Goal: Information Seeking & Learning: Find specific fact

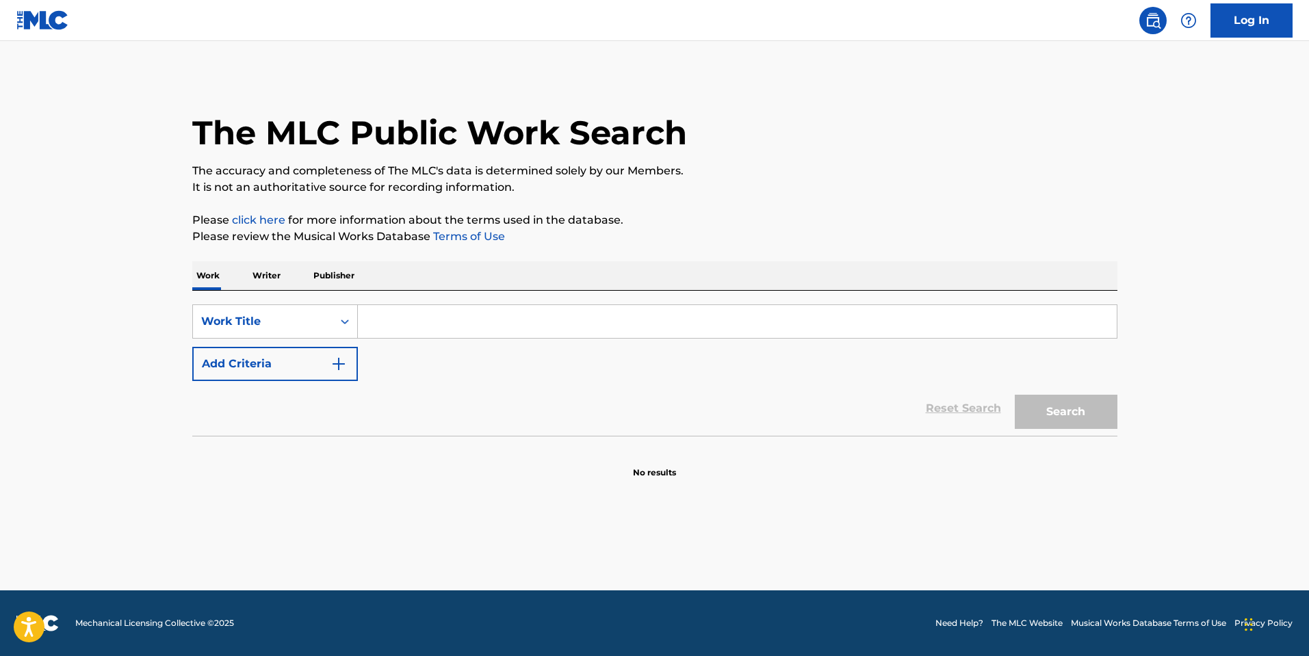
click at [686, 328] on input "Search Form" at bounding box center [737, 321] width 759 height 33
paste input "HE (CAN'T LOVE YOU)"
type input "HE (CAN'T LOVE YOU)"
click at [1015, 395] on button "Search" at bounding box center [1066, 412] width 103 height 34
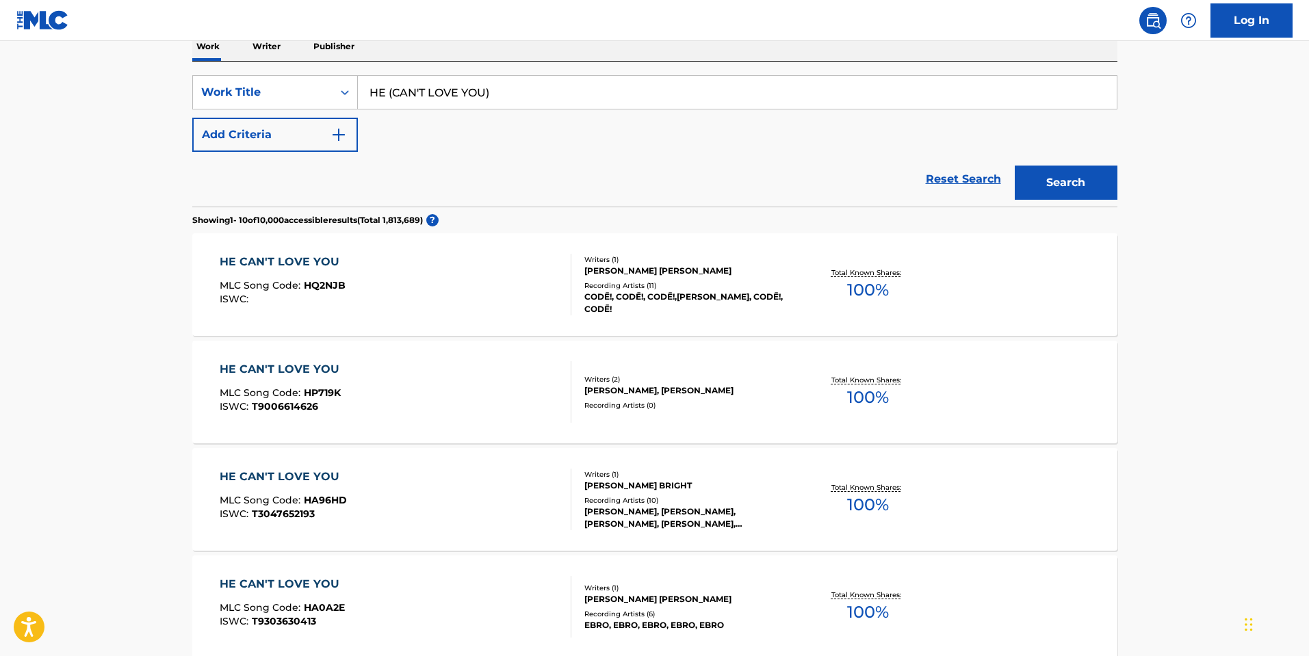
scroll to position [205, 0]
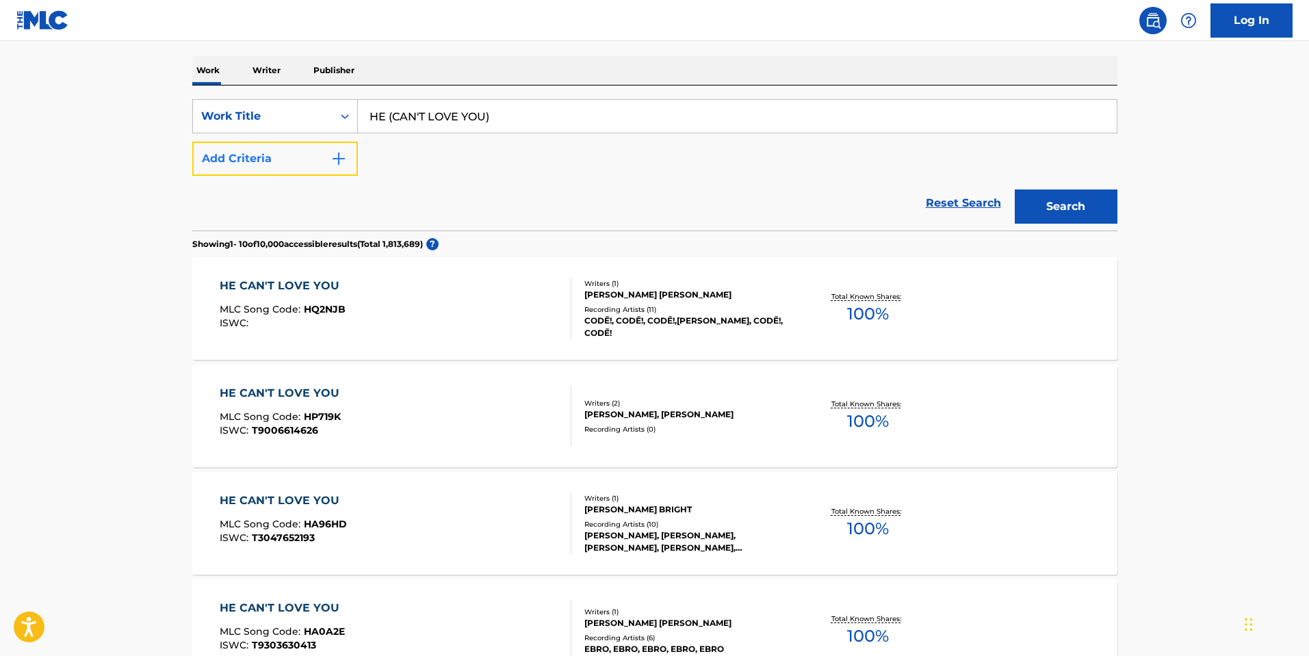
click at [267, 164] on button "Add Criteria" at bounding box center [275, 159] width 166 height 34
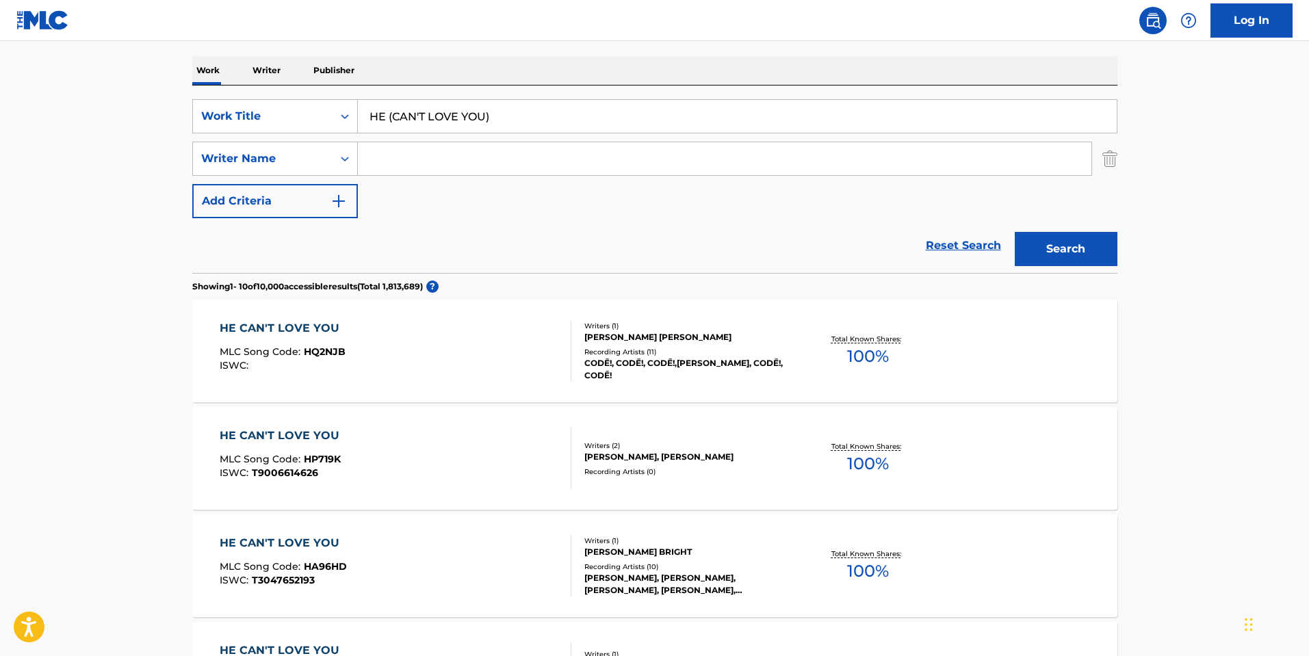
click at [432, 179] on div "SearchWithCriteriaca5dea00-e4fb-425a-baa1-83b683453d9e Work Title HE (CAN'T LOV…" at bounding box center [654, 158] width 925 height 119
click at [445, 156] on input "Search Form" at bounding box center [724, 158] width 733 height 33
paste input "HE (CAN'T LOVE YOU)"
type input "HE (CAN'T LOVE YOU)"
click at [433, 163] on input "HE (CAN'T LOVE YOU)" at bounding box center [724, 158] width 733 height 33
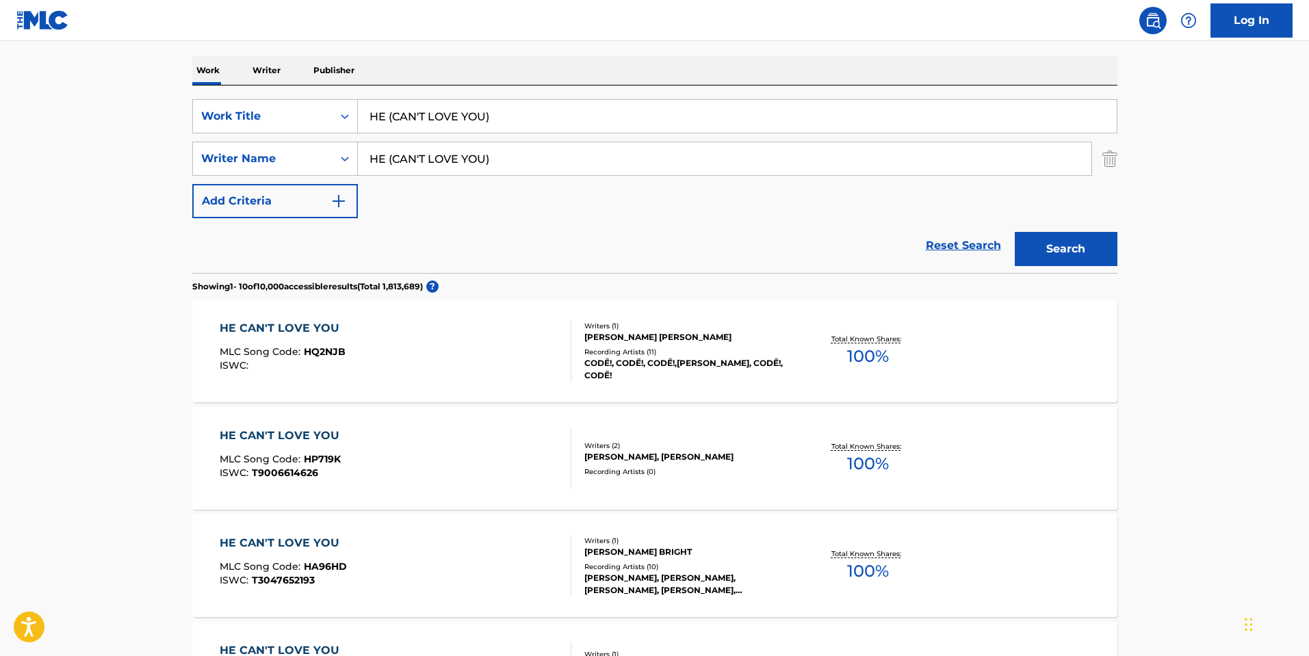
click at [433, 163] on input "HE (CAN'T LOVE YOU)" at bounding box center [724, 158] width 733 height 33
click at [402, 170] on input "Search Form" at bounding box center [724, 158] width 733 height 33
paste input "Falcxne"
type input "Falcxne"
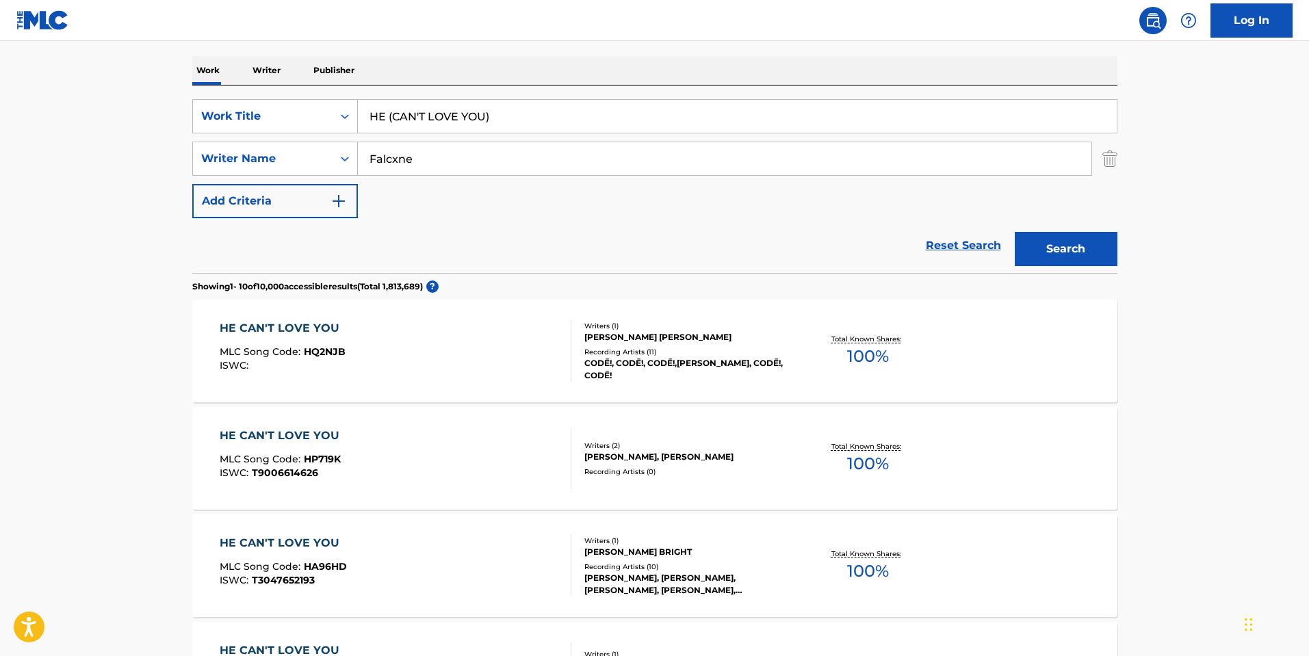
click at [1015, 232] on button "Search" at bounding box center [1066, 249] width 103 height 34
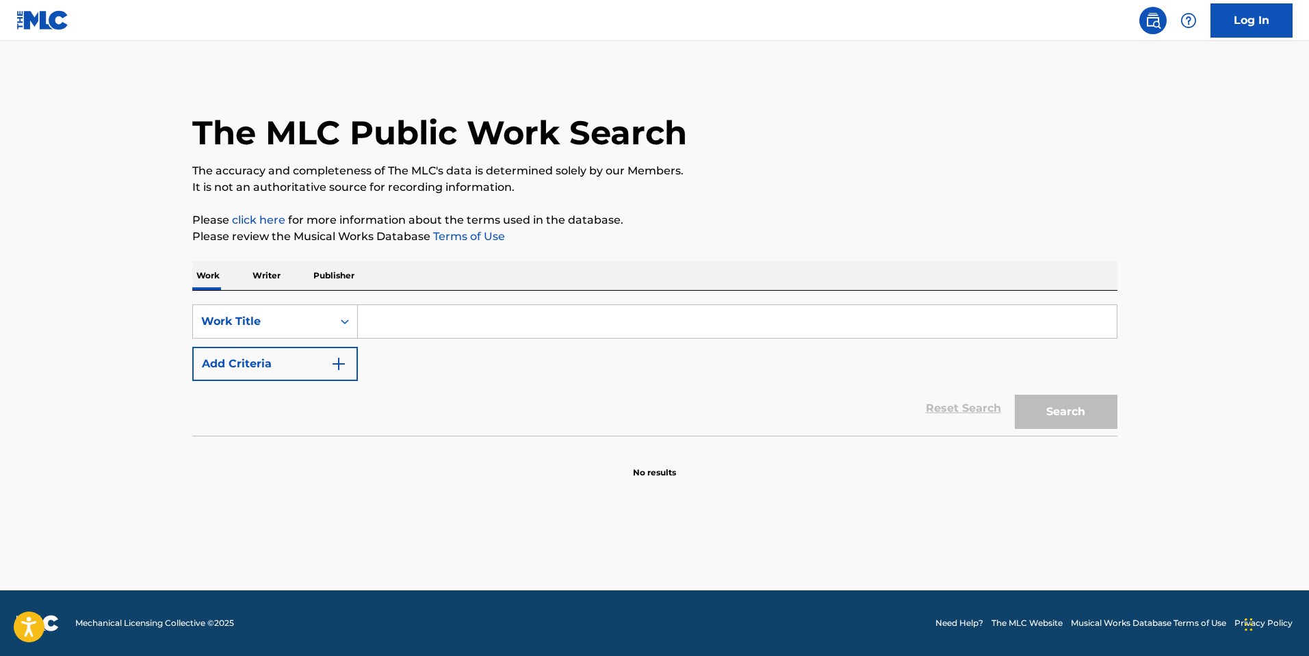
click at [701, 323] on input "Search Form" at bounding box center [737, 321] width 759 height 33
type input "D"
type input "SPIRAL"
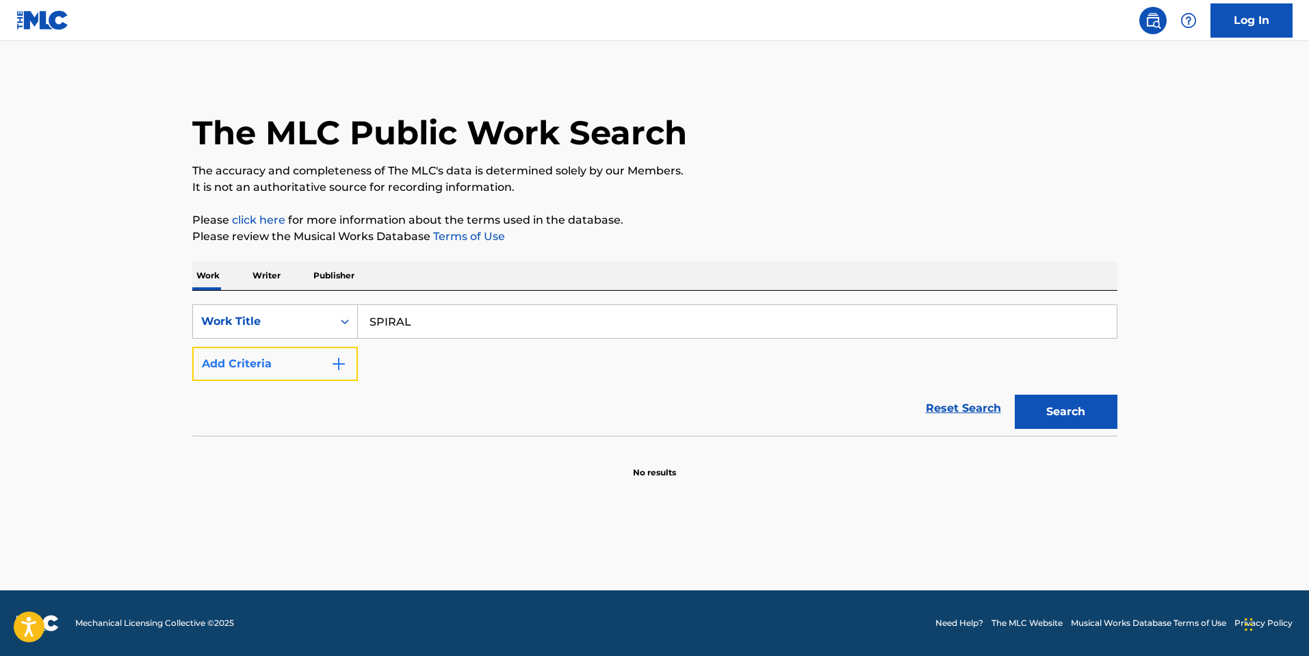
click at [300, 374] on button "Add Criteria" at bounding box center [275, 364] width 166 height 34
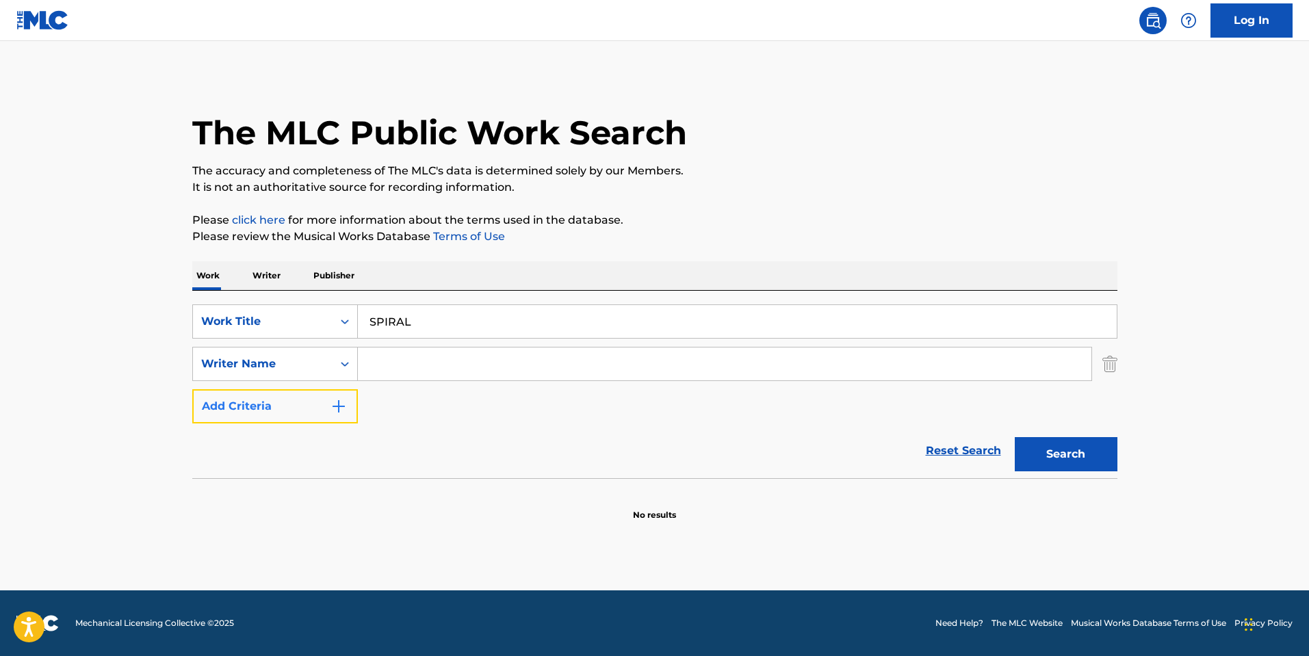
click at [192, 389] on button "Add Criteria" at bounding box center [275, 406] width 166 height 34
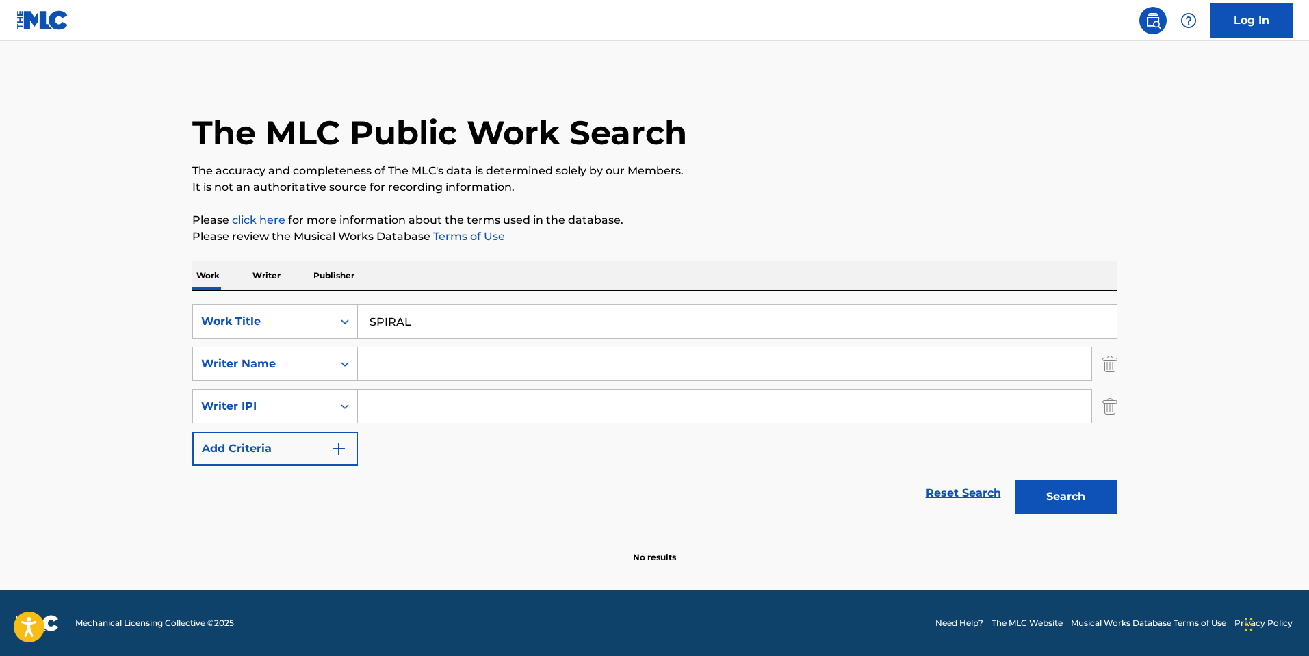
click at [399, 357] on input "Search Form" at bounding box center [724, 364] width 733 height 33
type input "SINGER"
click at [1015, 480] on button "Search" at bounding box center [1066, 497] width 103 height 34
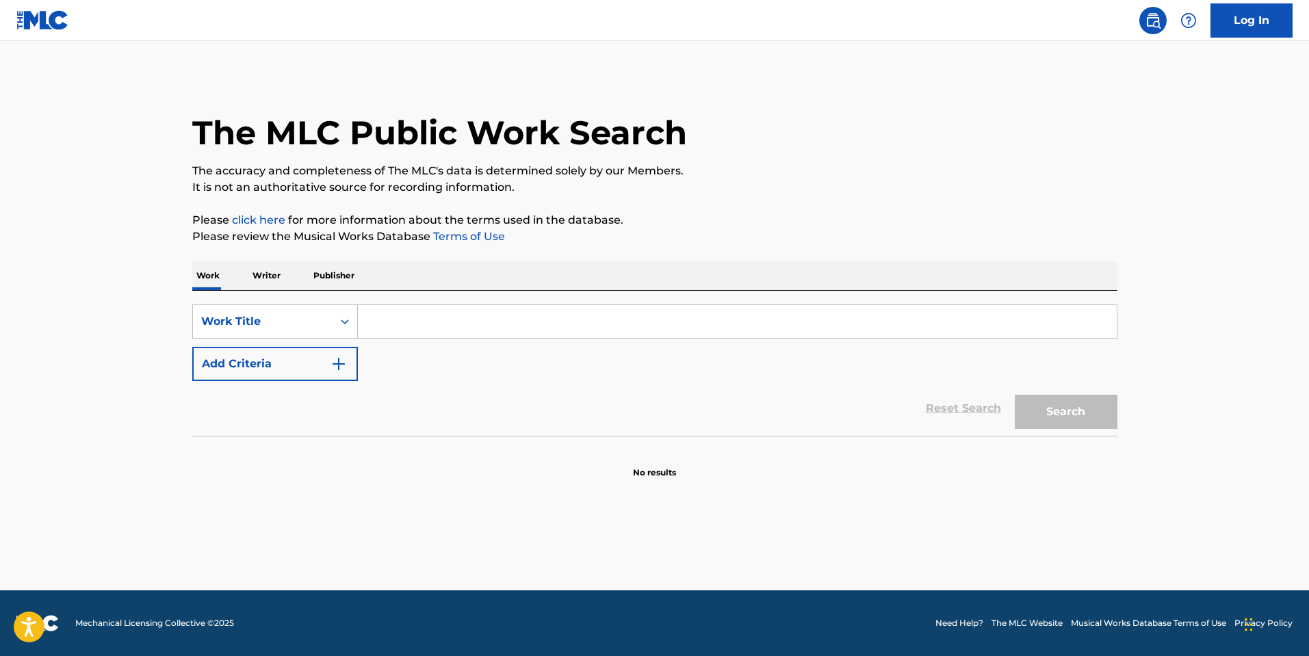
click at [436, 328] on input "Search Form" at bounding box center [737, 321] width 759 height 33
type input "TINES"
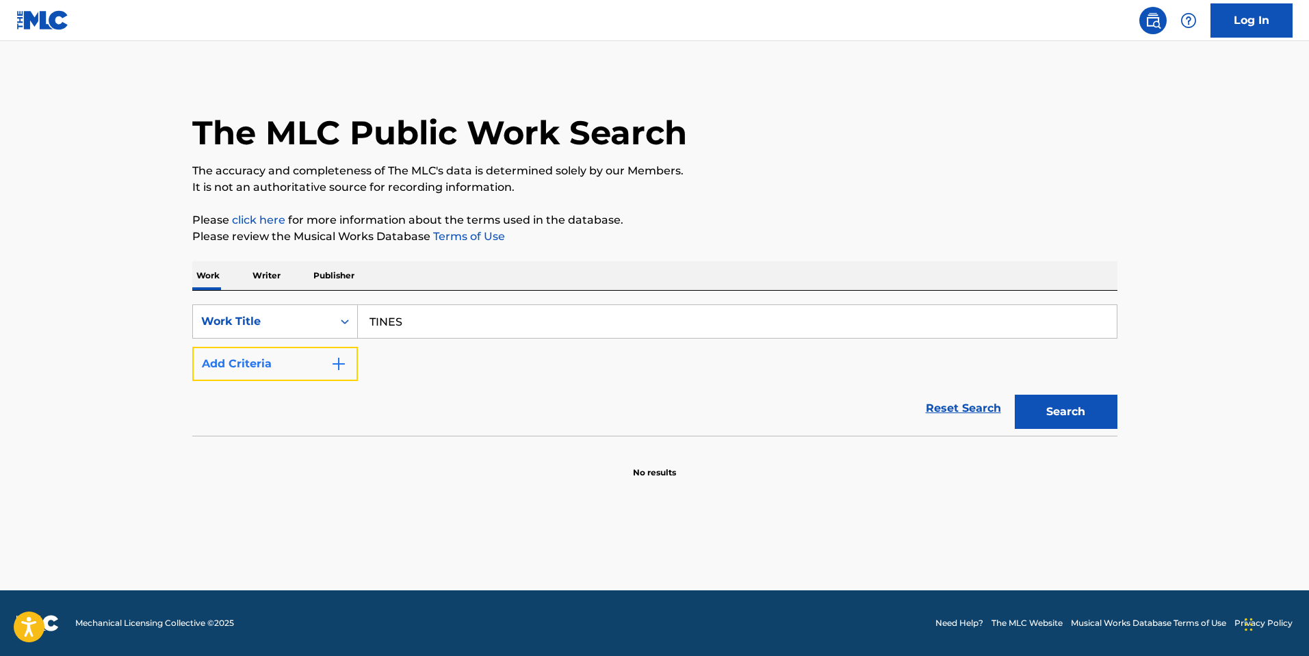
click at [276, 357] on button "Add Criteria" at bounding box center [275, 364] width 166 height 34
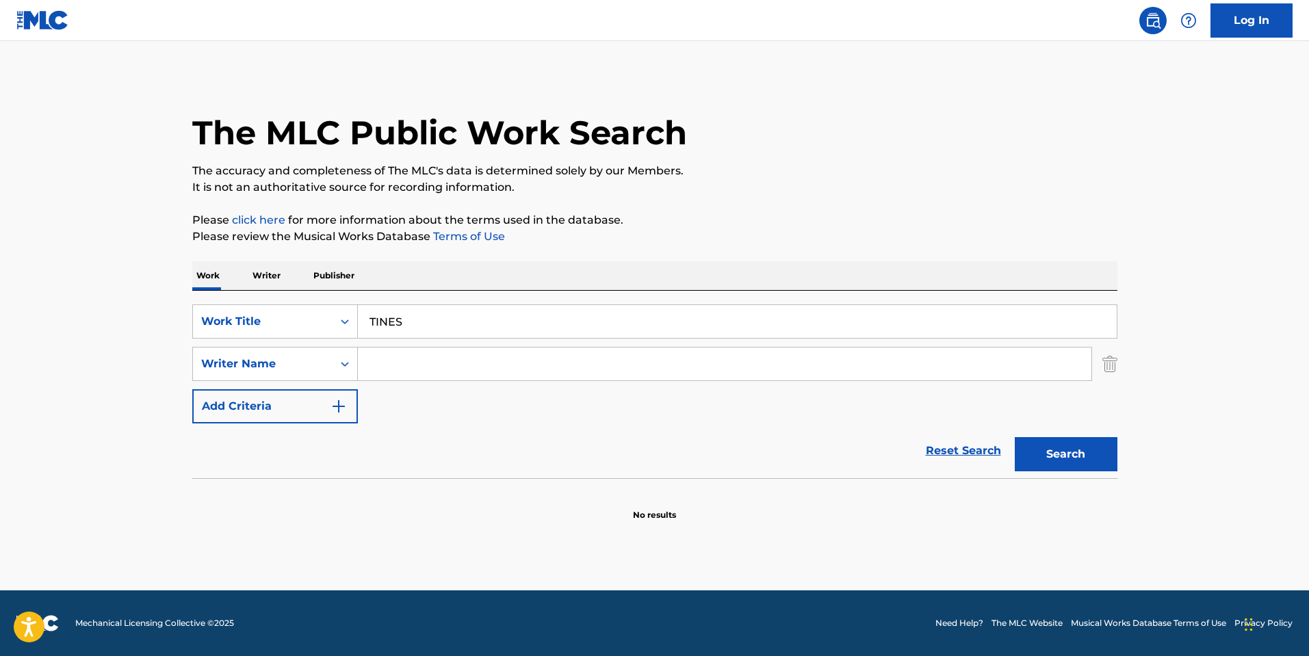
click at [358, 354] on input "Search Form" at bounding box center [724, 364] width 733 height 33
paste input "Koryapin"
type input "Koryapin"
click at [1015, 437] on button "Search" at bounding box center [1066, 454] width 103 height 34
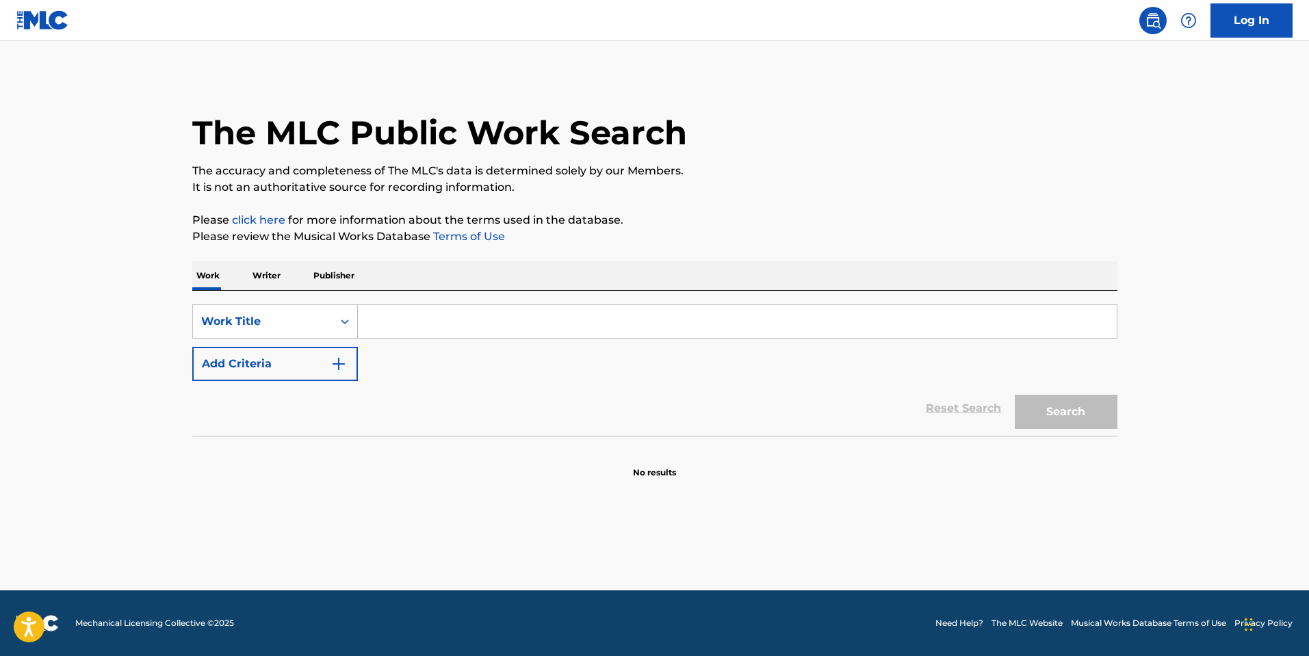
click at [467, 319] on input "Search Form" at bounding box center [737, 321] width 759 height 33
type input "GO HARD"
click at [283, 343] on div "SearchWithCriteria904686f5-c04b-488e-9018-229d30002a52 Work Title GO HARD Add C…" at bounding box center [654, 342] width 925 height 77
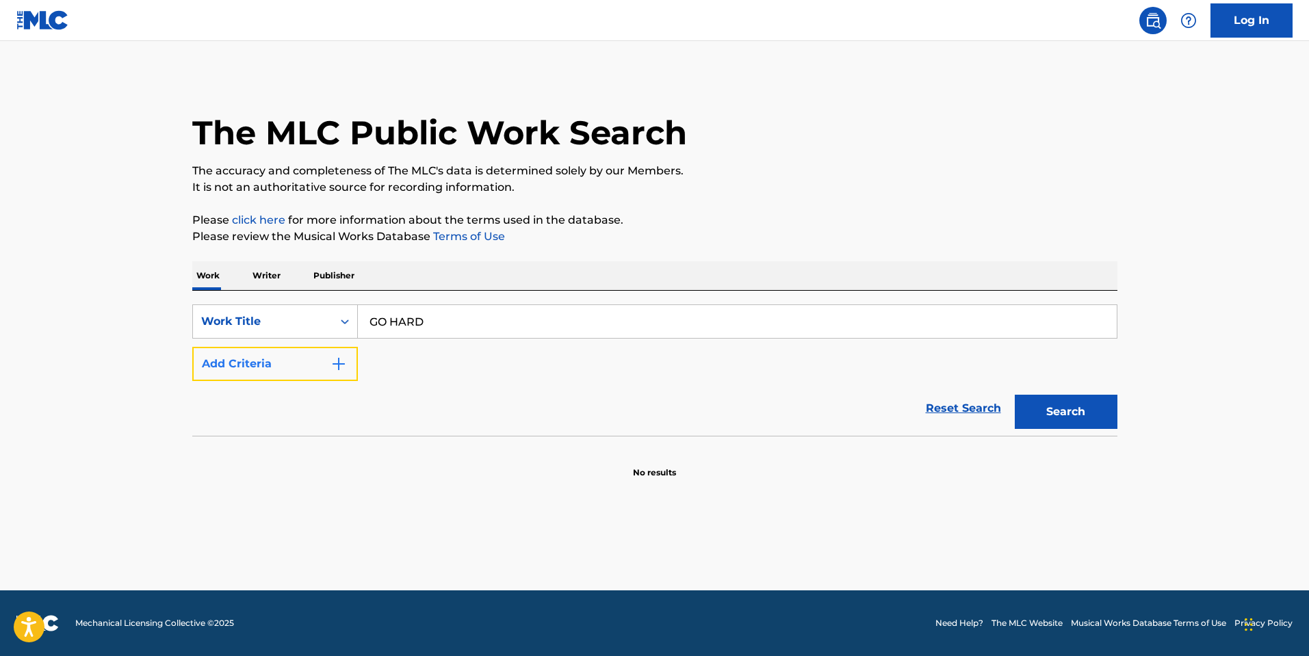
click at [289, 362] on button "Add Criteria" at bounding box center [275, 364] width 166 height 34
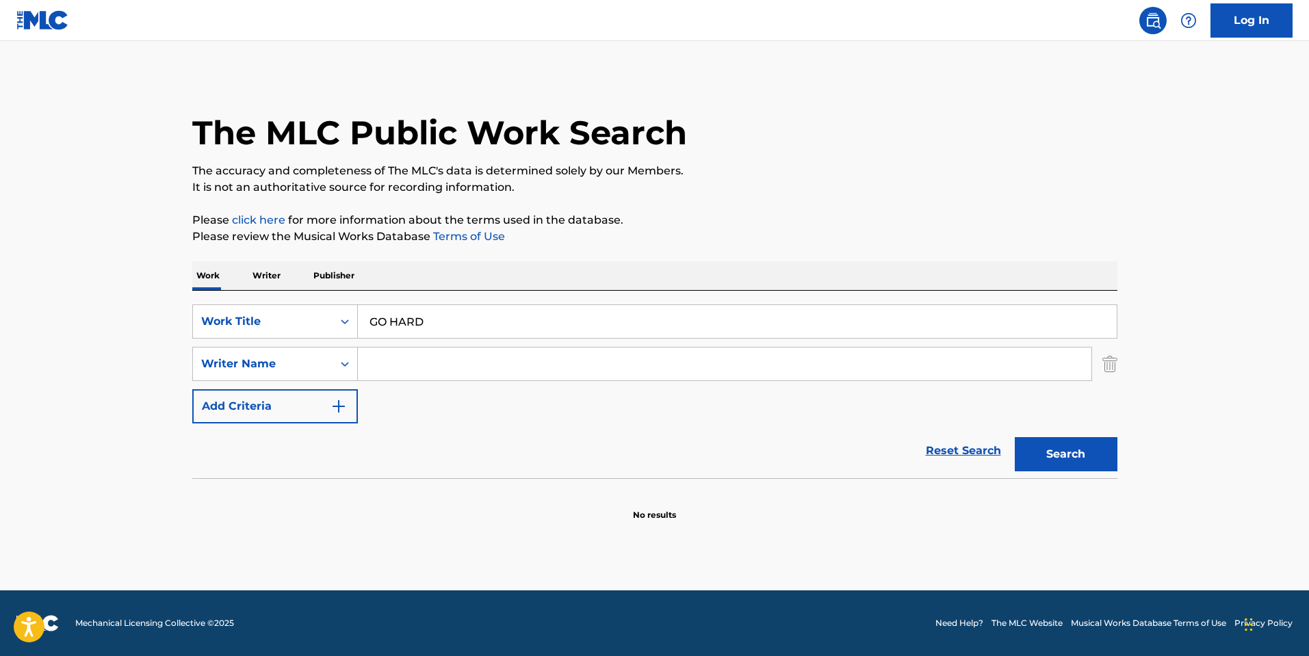
click at [386, 353] on input "Search Form" at bounding box center [724, 364] width 733 height 33
paste input "Bergey"
type input "Bergey"
click at [1086, 468] on button "Search" at bounding box center [1066, 454] width 103 height 34
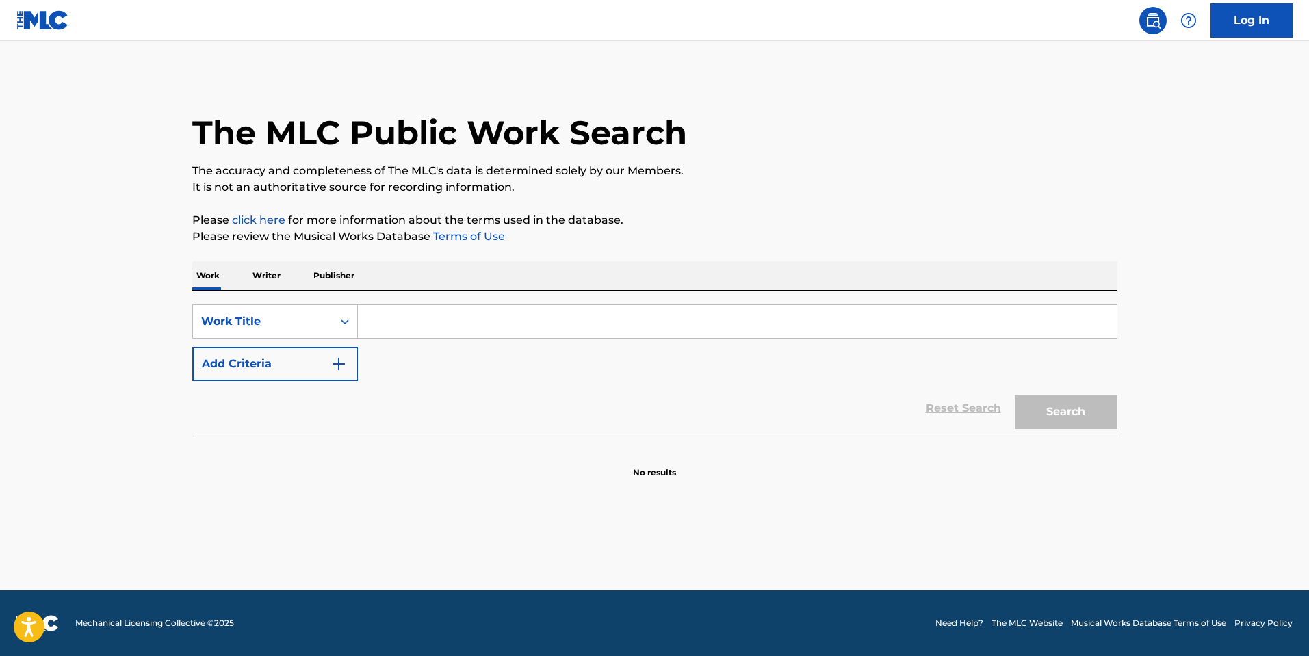
click at [380, 318] on input "Search Form" at bounding box center [737, 321] width 759 height 33
paste input "sail abrasion"
type input "sail abrasion"
click at [1015, 395] on button "Search" at bounding box center [1066, 412] width 103 height 34
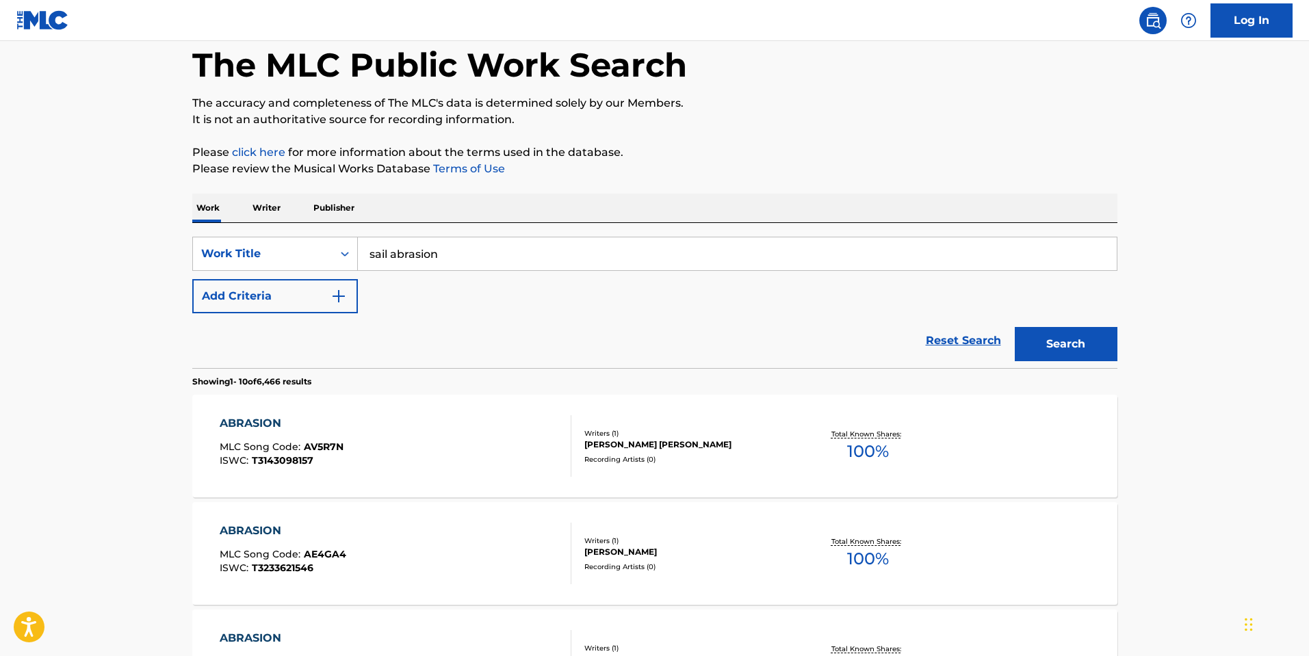
scroll to position [68, 0]
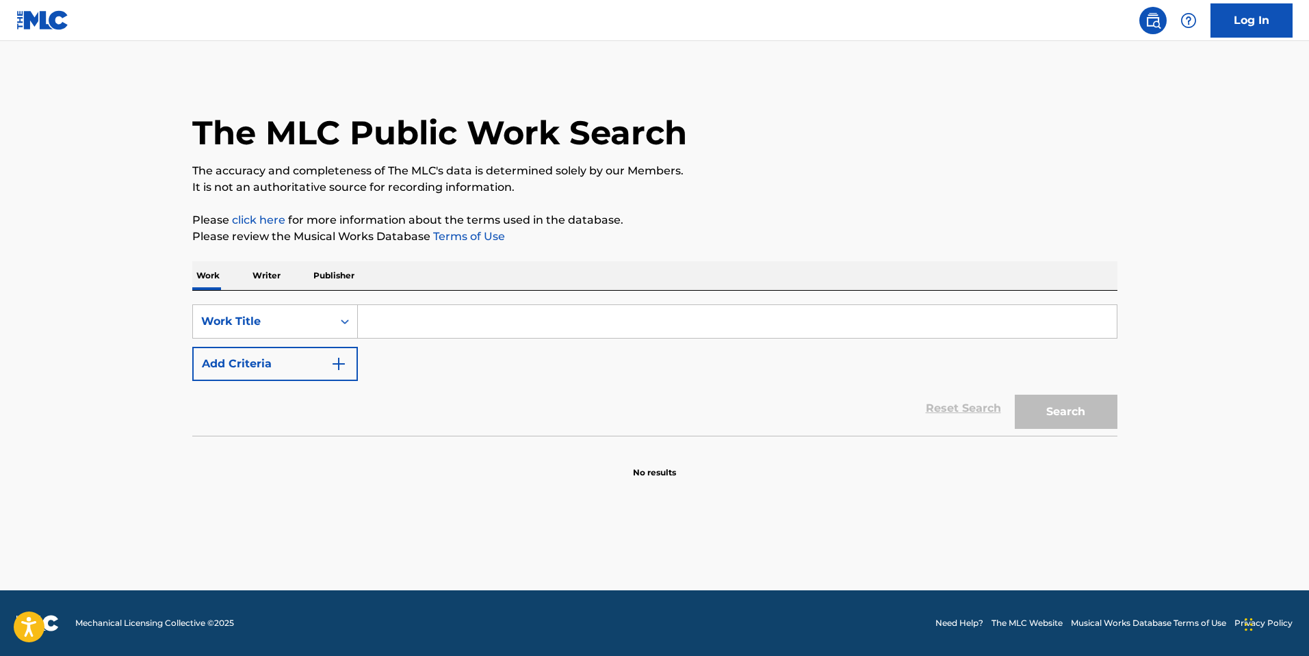
click at [404, 309] on input "Search Form" at bounding box center [737, 321] width 759 height 33
type input "FADE OUT"
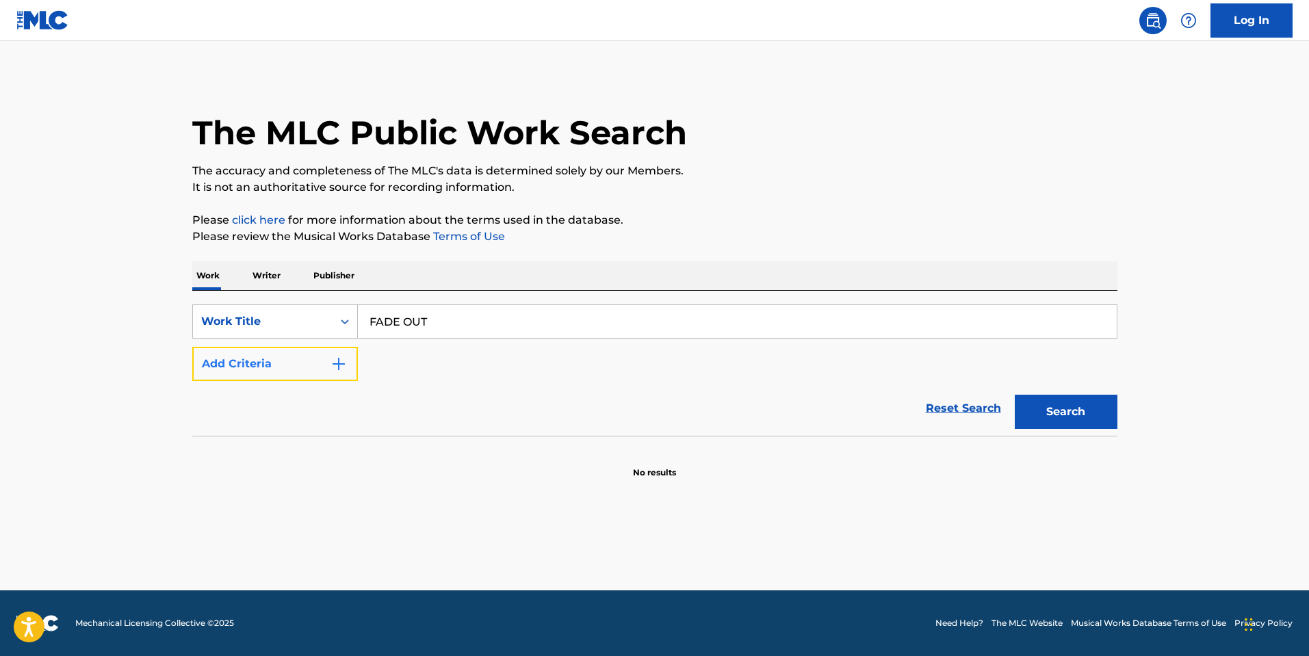
click at [336, 363] on img "Search Form" at bounding box center [338, 364] width 16 height 16
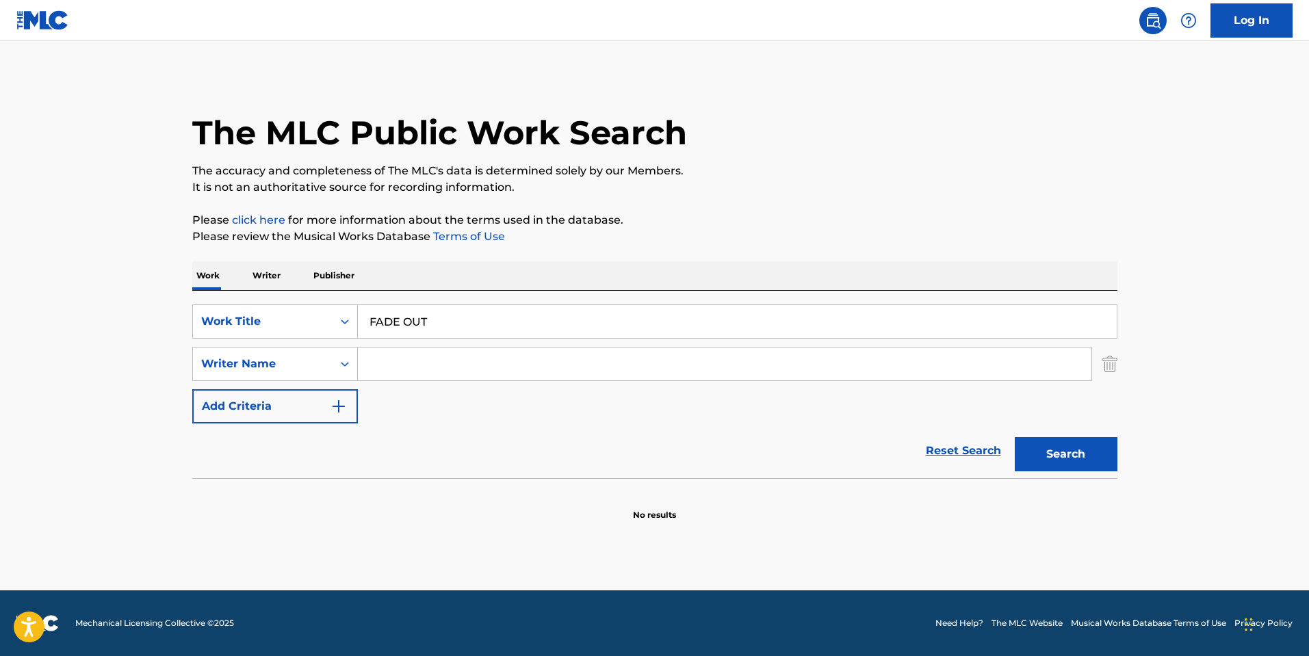
click at [423, 371] on input "Search Form" at bounding box center [724, 364] width 733 height 33
paste input "KALLITECHNIS"
type input "KALLITECHNIS"
click at [1015, 437] on button "Search" at bounding box center [1066, 454] width 103 height 34
